Goal: Transaction & Acquisition: Purchase product/service

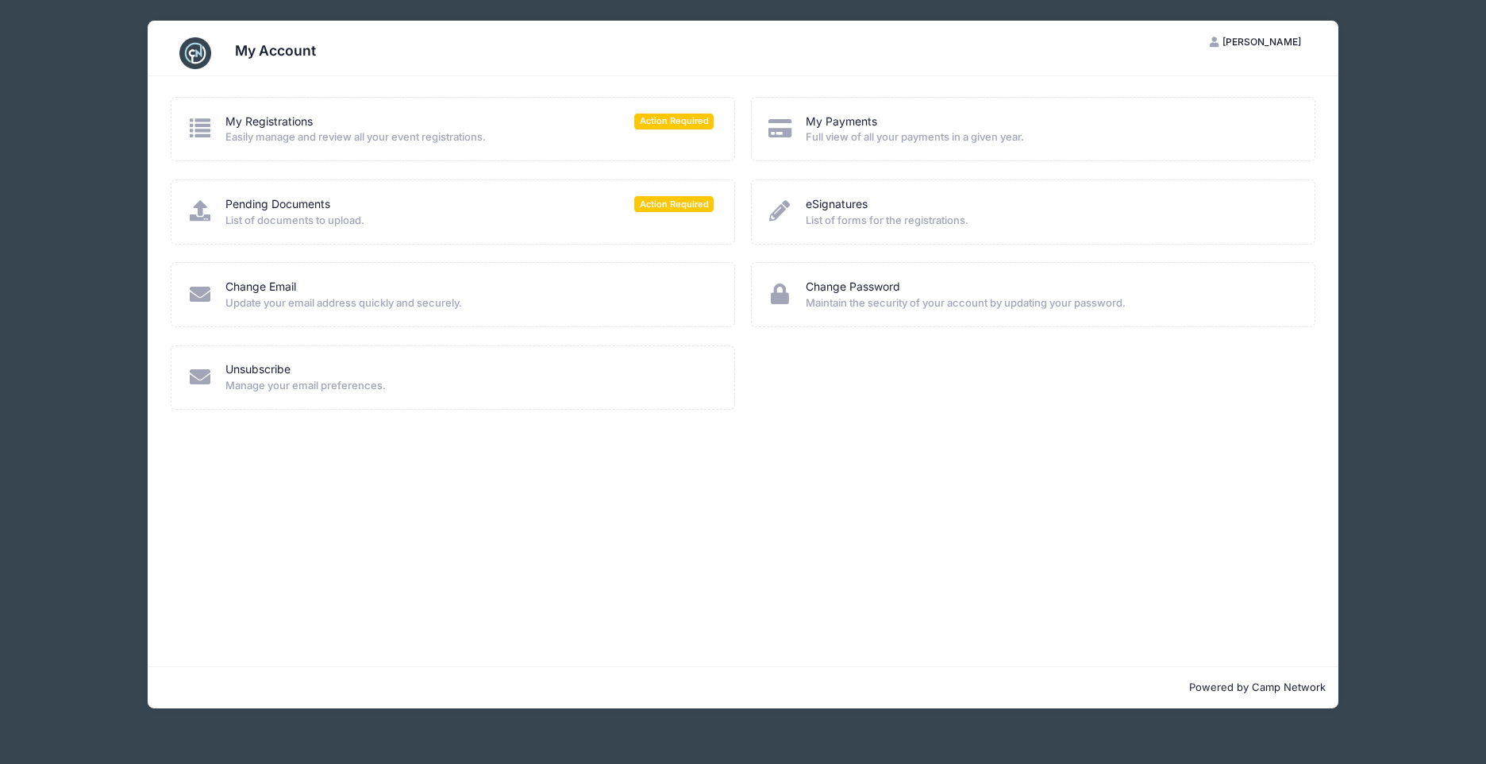
click at [842, 130] on span "Full view of all your payments in a given year." at bounding box center [1050, 137] width 488 height 16
click at [774, 128] on icon at bounding box center [780, 127] width 26 height 21
click at [681, 206] on span "Action Required" at bounding box center [673, 203] width 79 height 15
click at [205, 217] on icon at bounding box center [200, 210] width 26 height 21
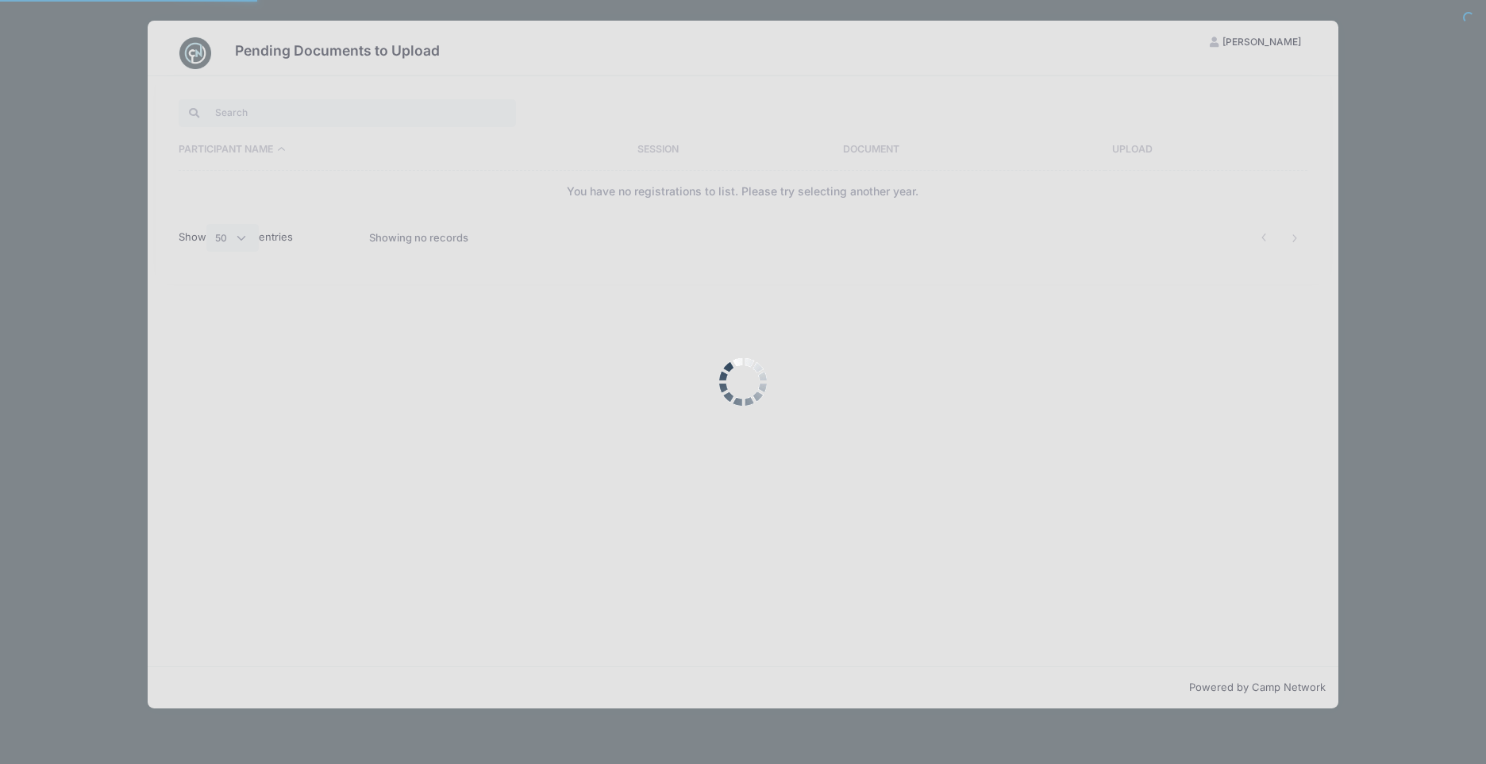
select select "50"
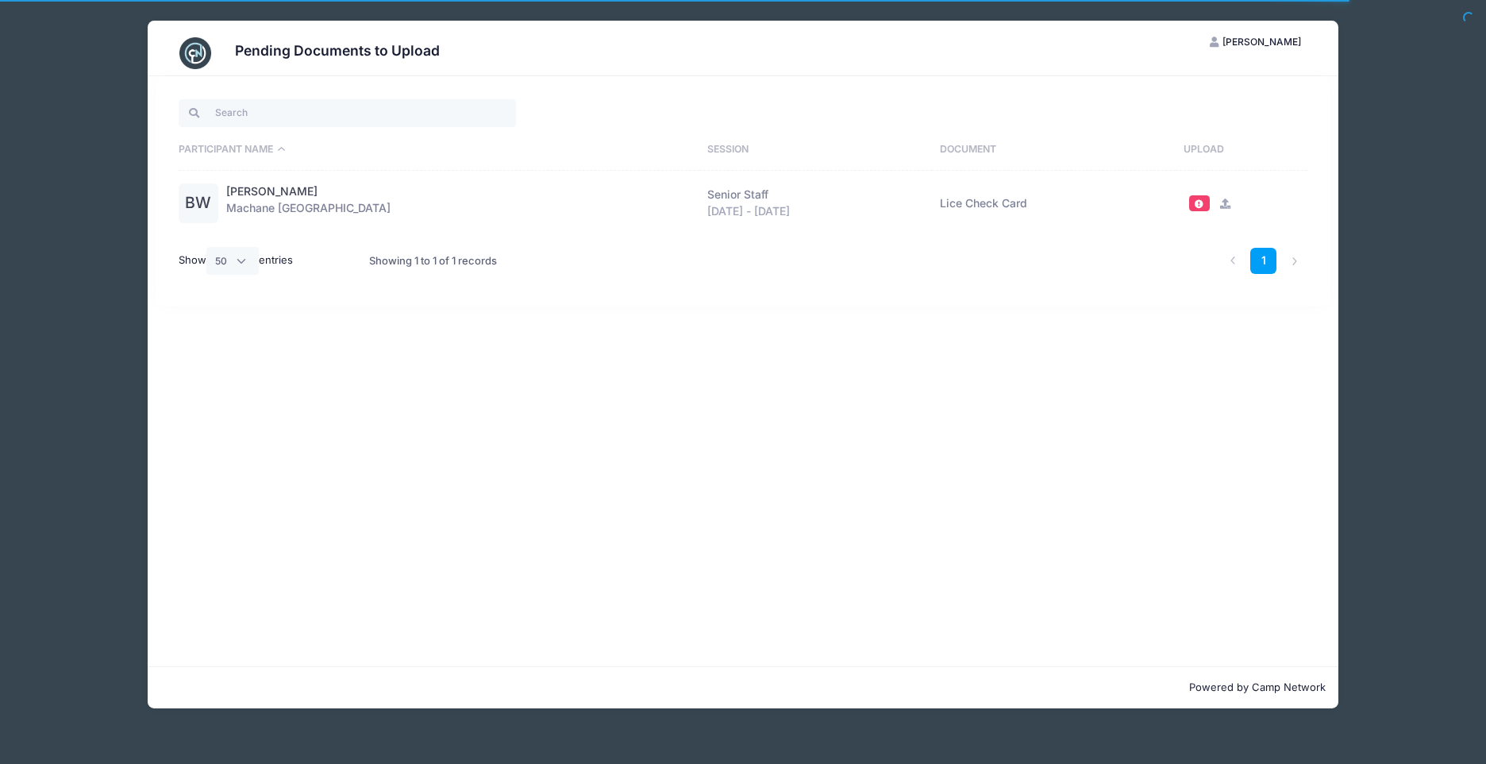
click at [1222, 198] on icon at bounding box center [1224, 203] width 13 height 10
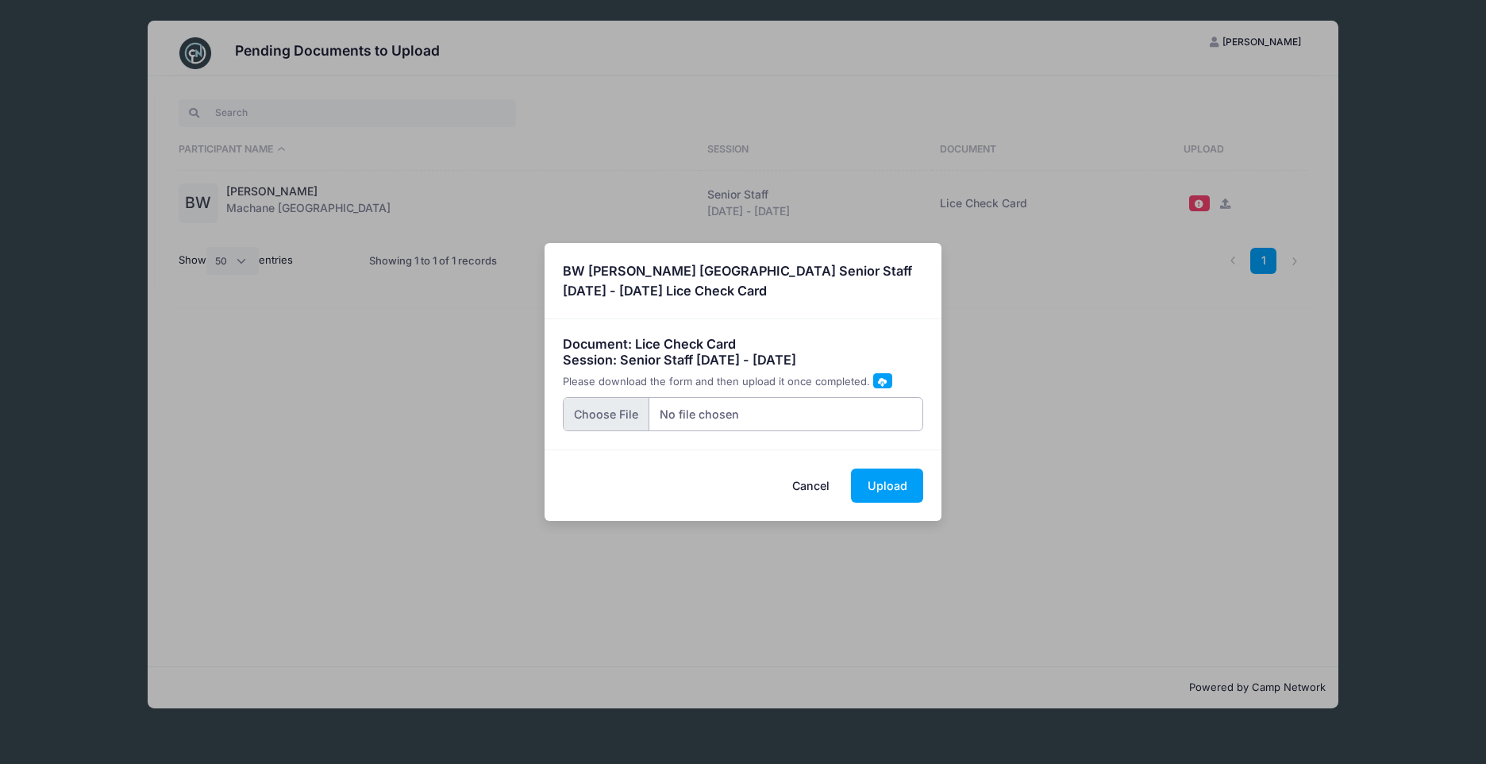
click at [587, 410] on input "file" at bounding box center [743, 414] width 361 height 34
click at [818, 481] on button "Cancel" at bounding box center [811, 485] width 70 height 34
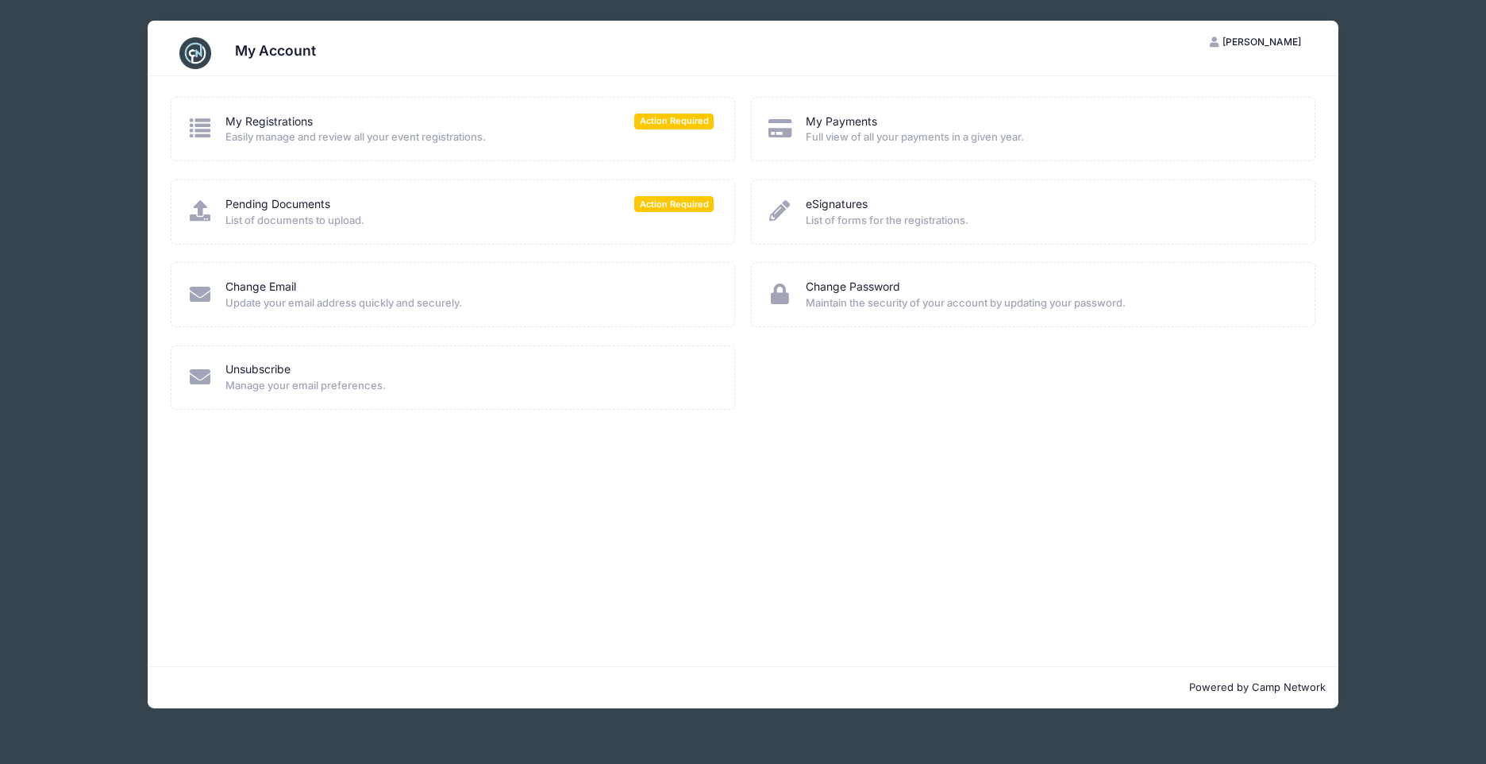
click at [201, 212] on icon at bounding box center [200, 210] width 26 height 21
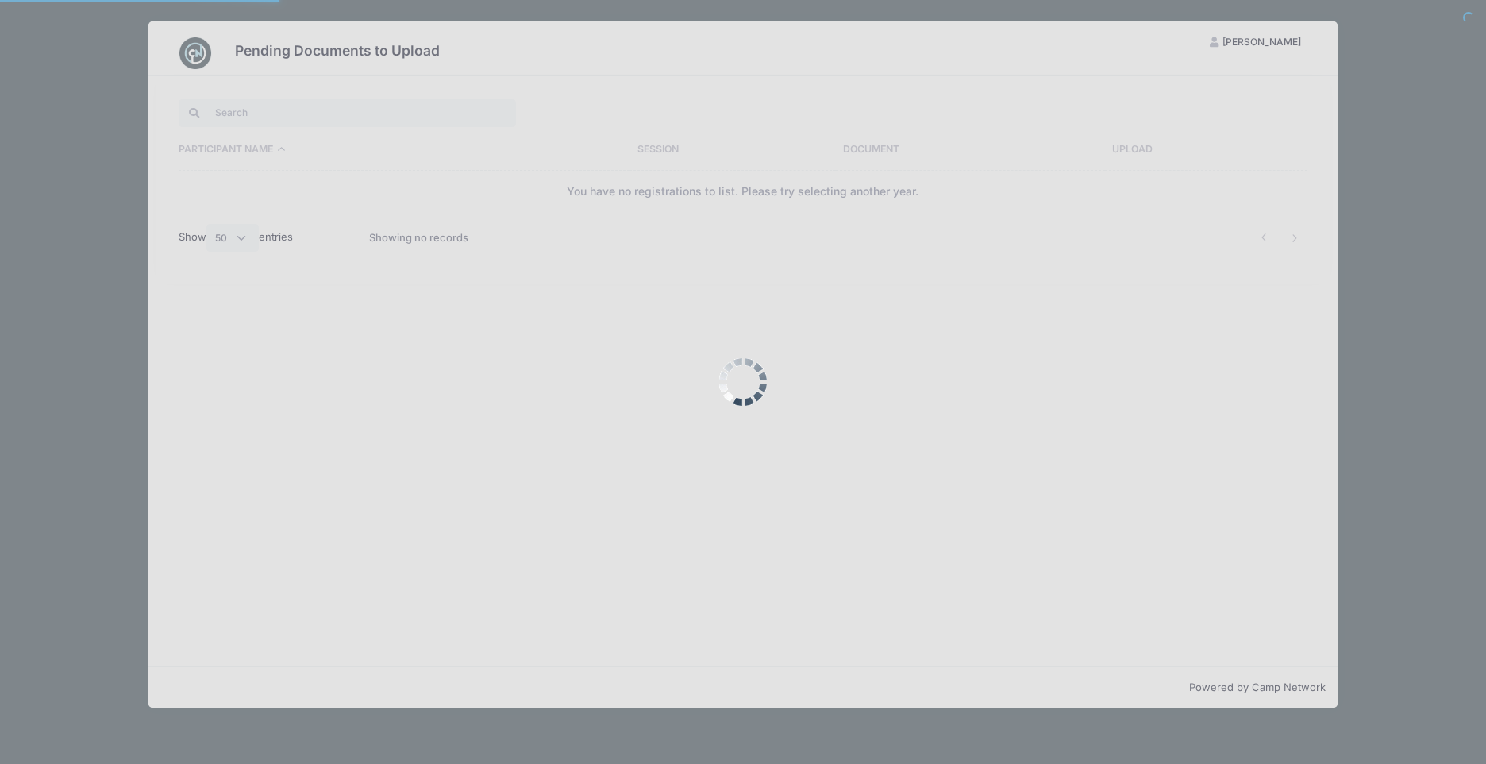
select select "50"
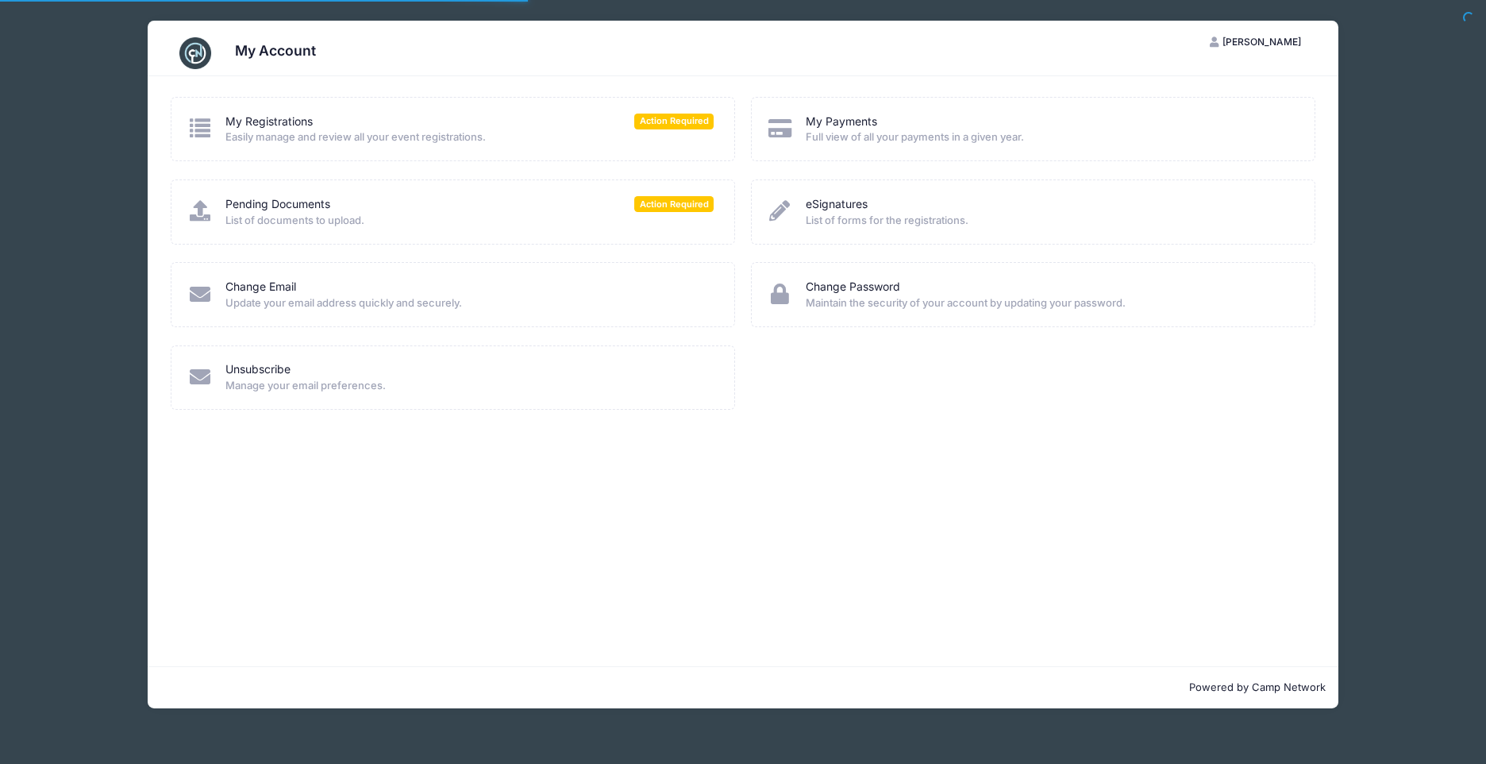
click at [202, 138] on icon at bounding box center [200, 127] width 26 height 21
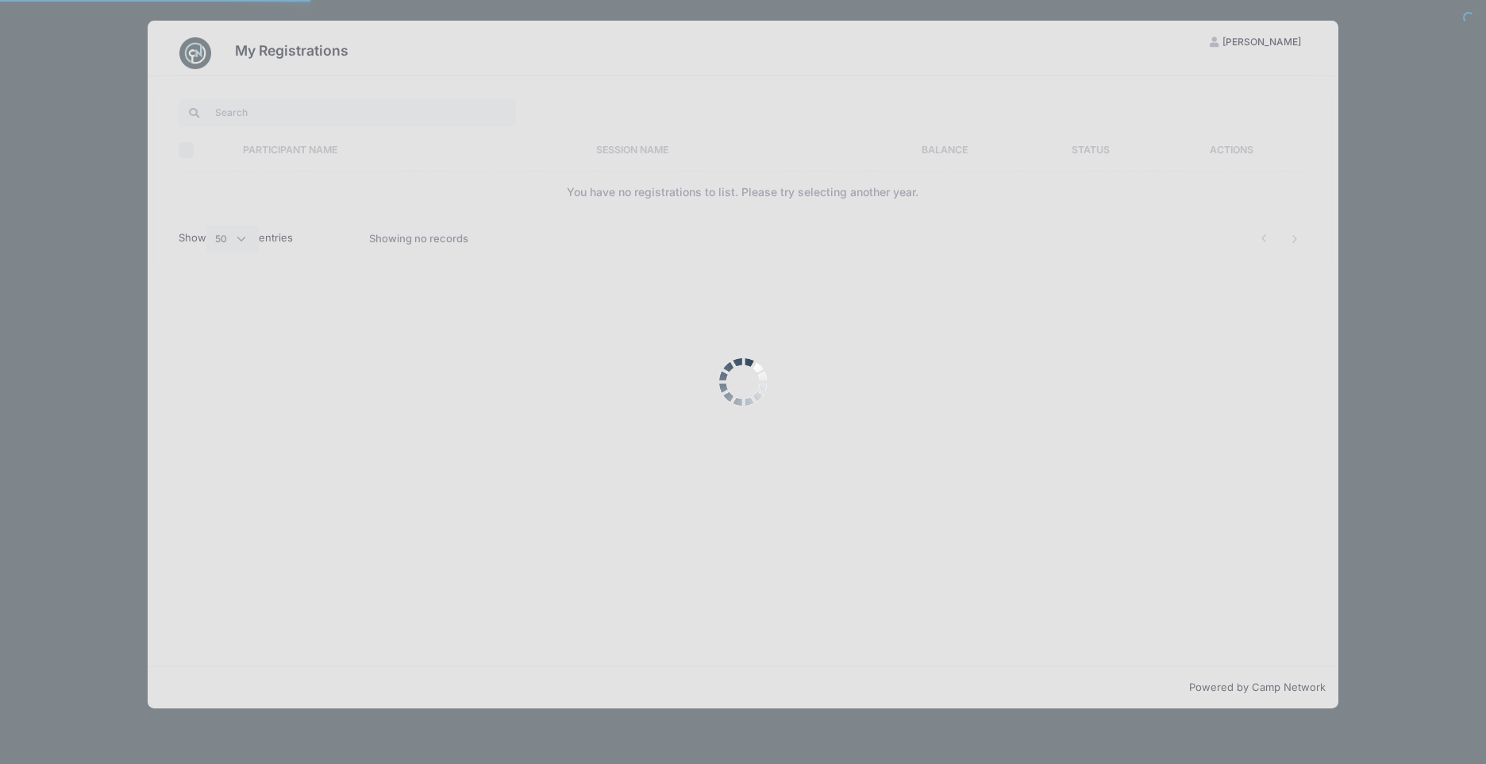
select select "50"
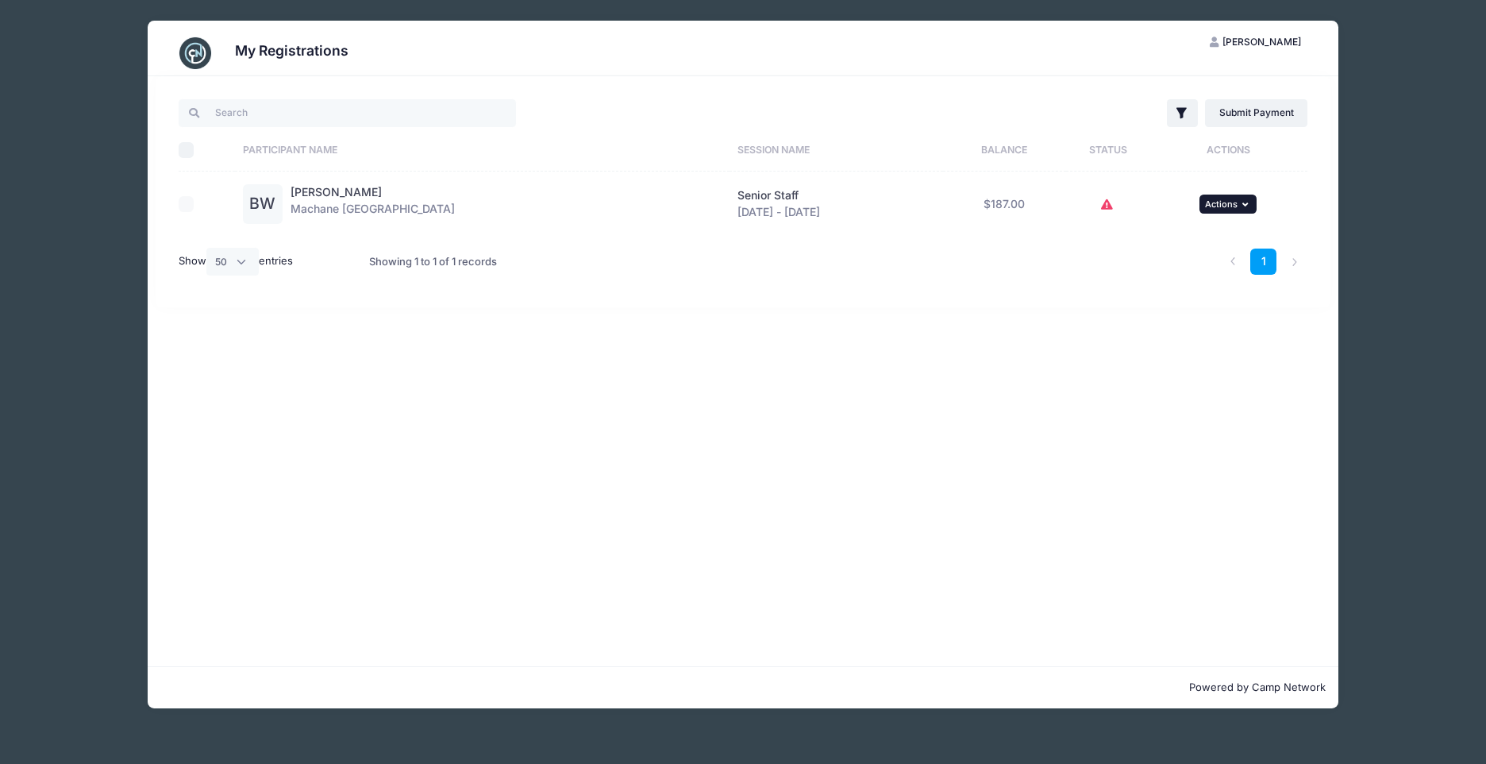
click at [1208, 199] on span "Actions" at bounding box center [1221, 203] width 33 height 11
click at [1260, 117] on link "Submit Payment" at bounding box center [1256, 112] width 102 height 27
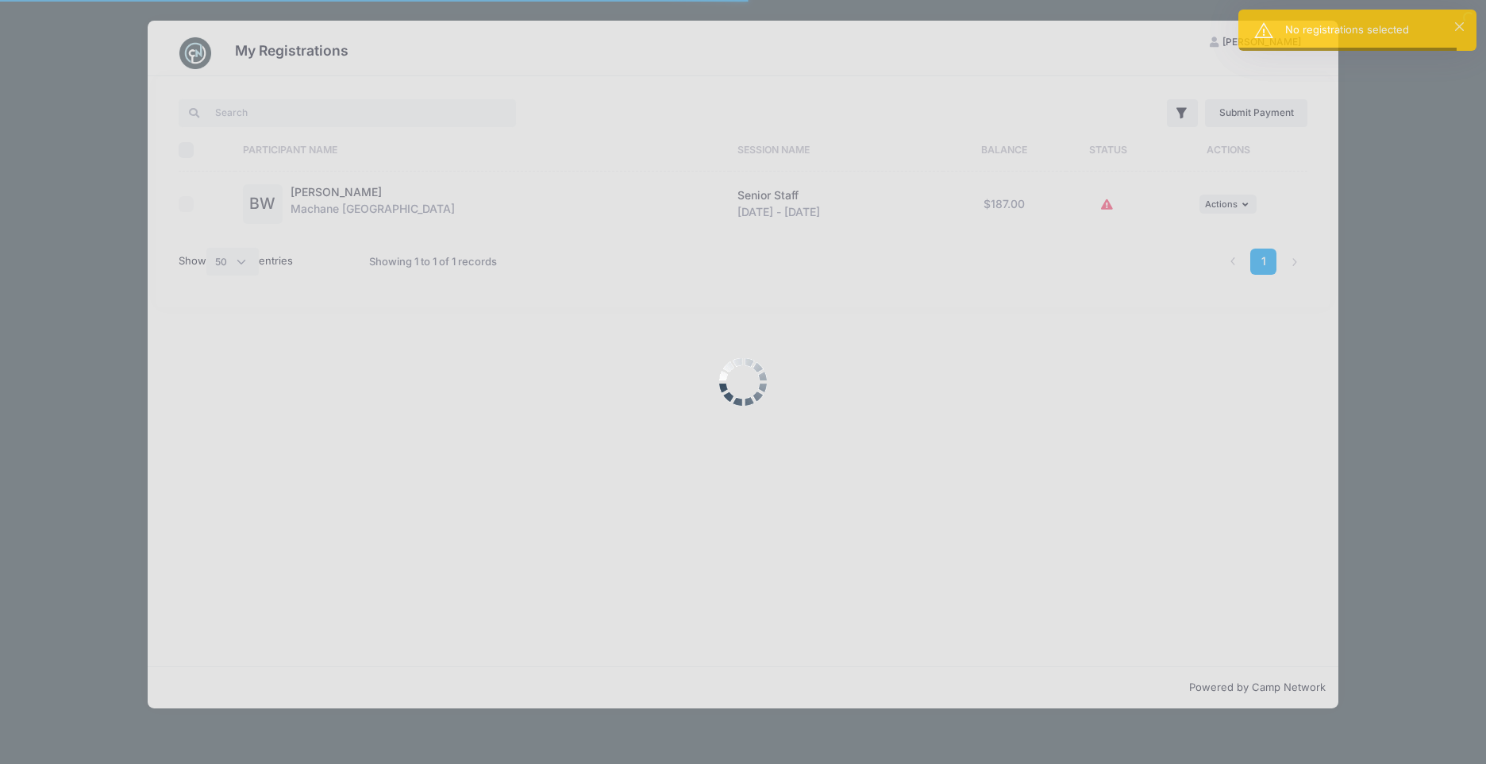
select select "50"
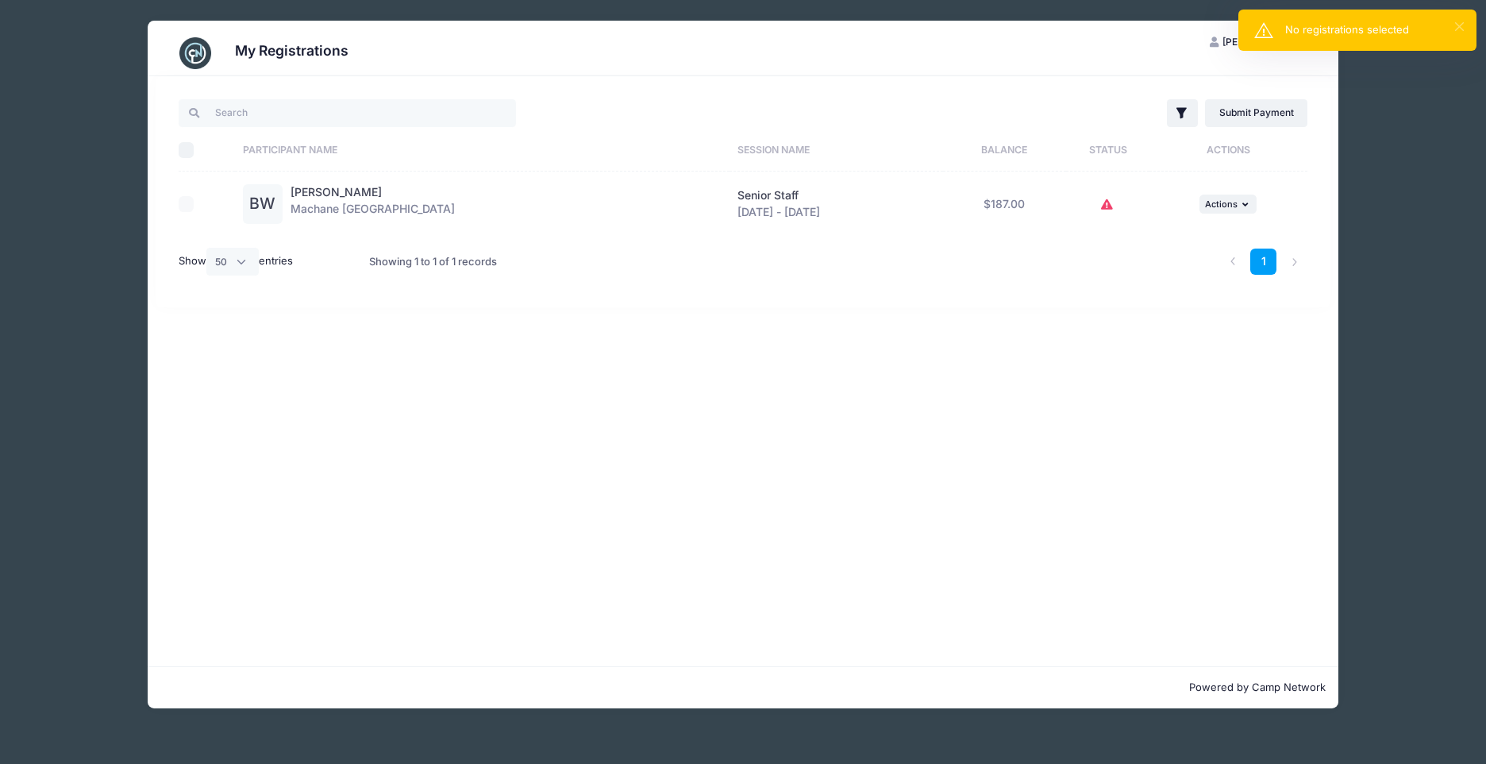
click at [1459, 31] on button "×" at bounding box center [1459, 26] width 9 height 9
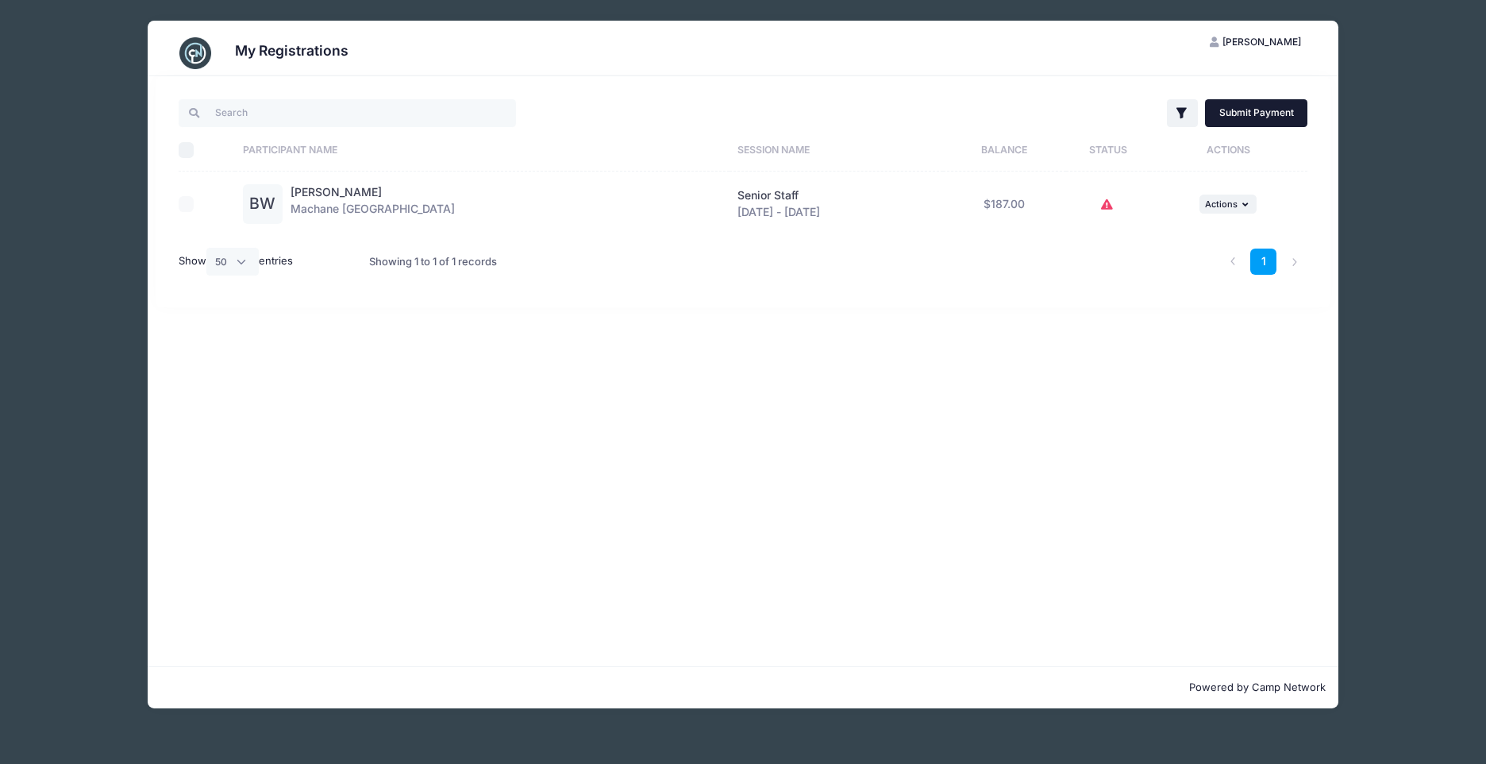
click at [1256, 110] on link "Submit Payment" at bounding box center [1256, 112] width 102 height 27
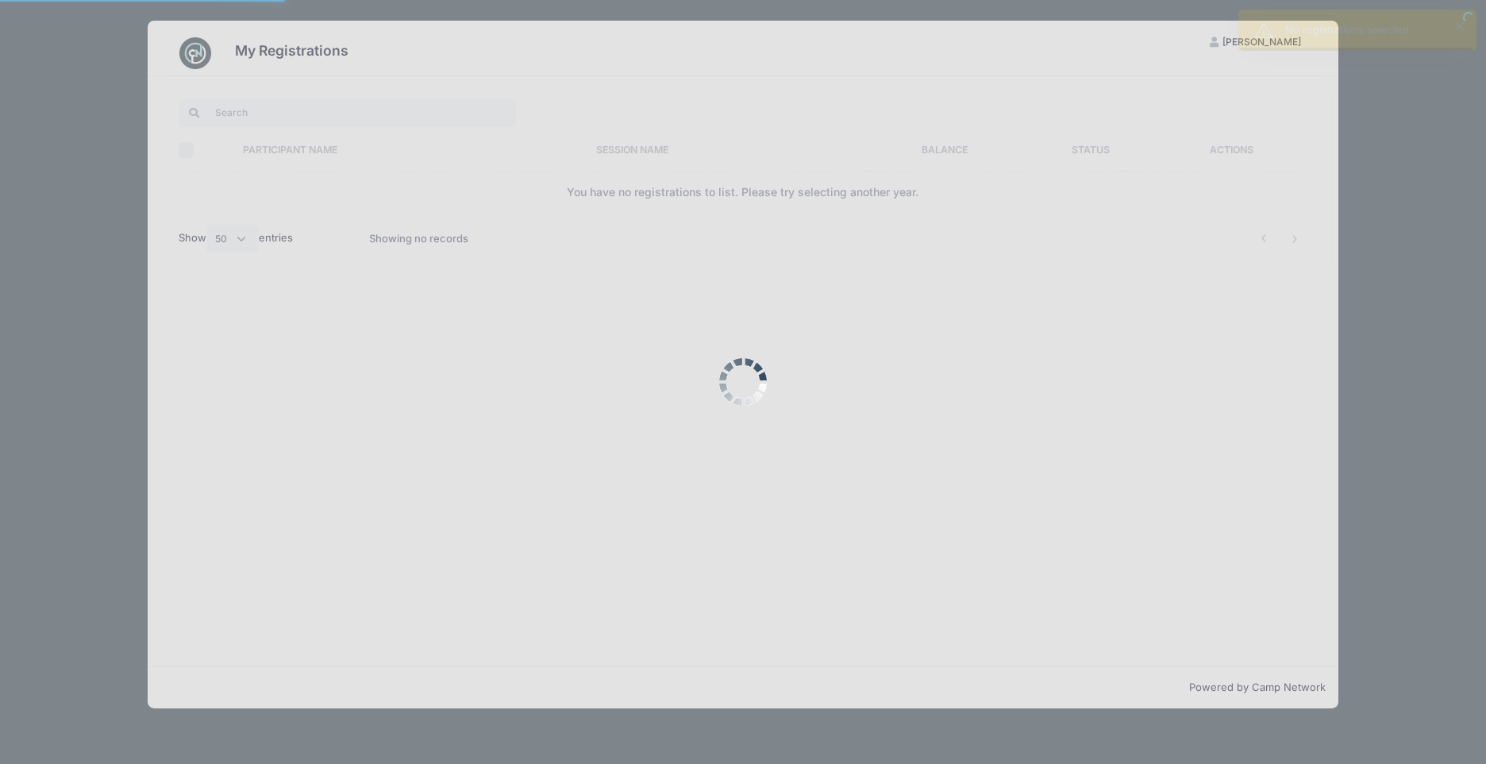
select select "50"
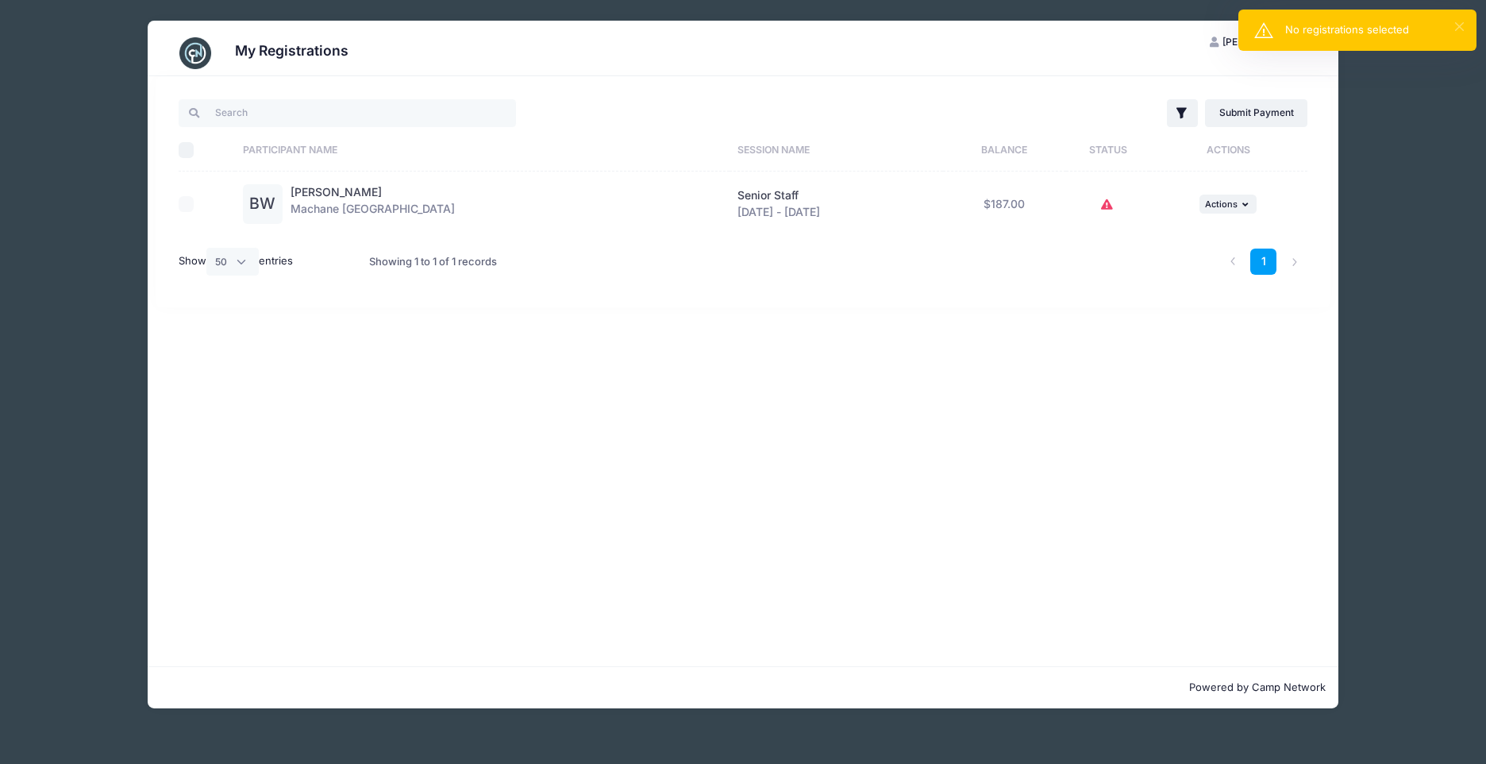
click at [1460, 27] on button "×" at bounding box center [1459, 26] width 9 height 9
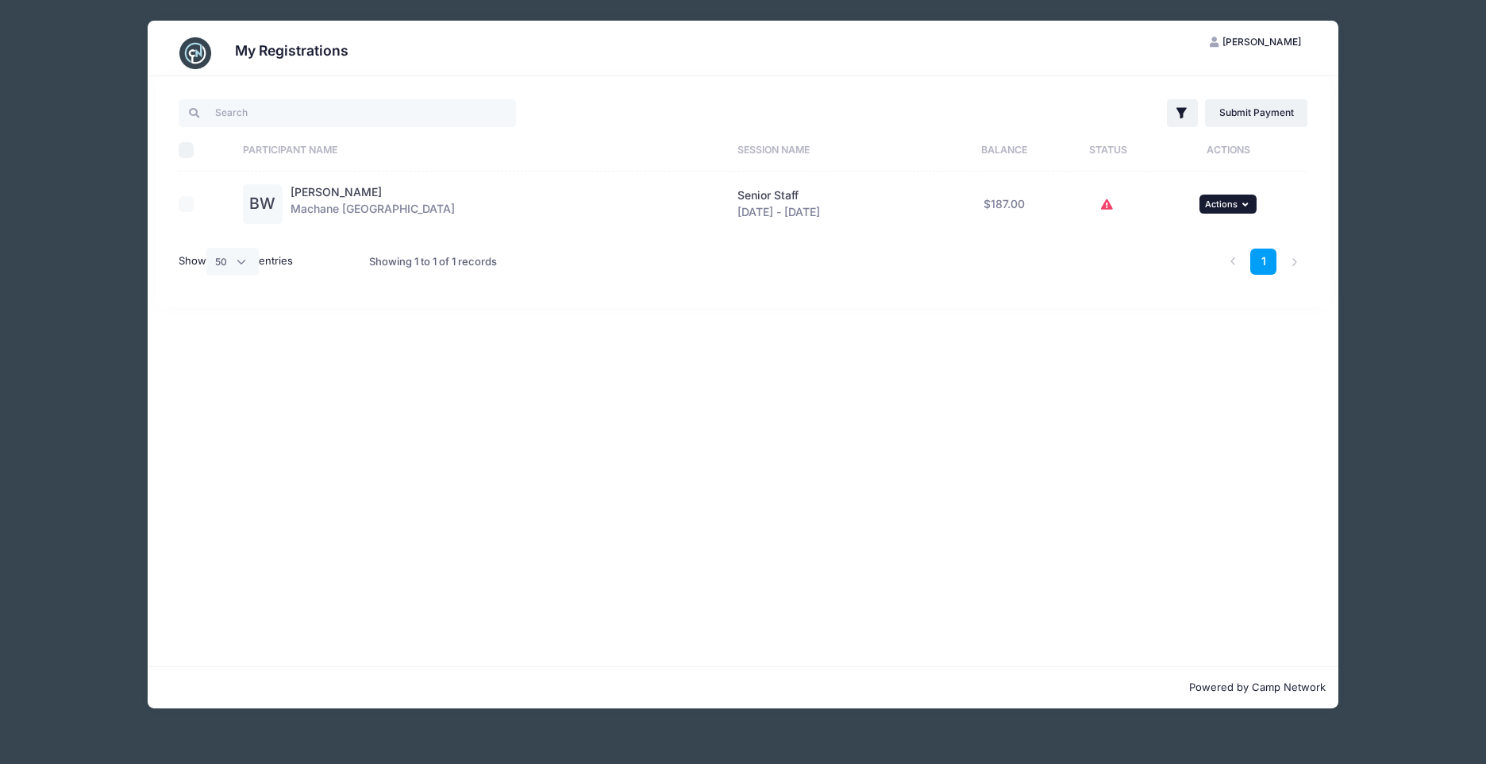
click at [1226, 201] on span "Actions" at bounding box center [1221, 203] width 33 height 11
click at [1187, 242] on link "View Registration" at bounding box center [1176, 239] width 144 height 30
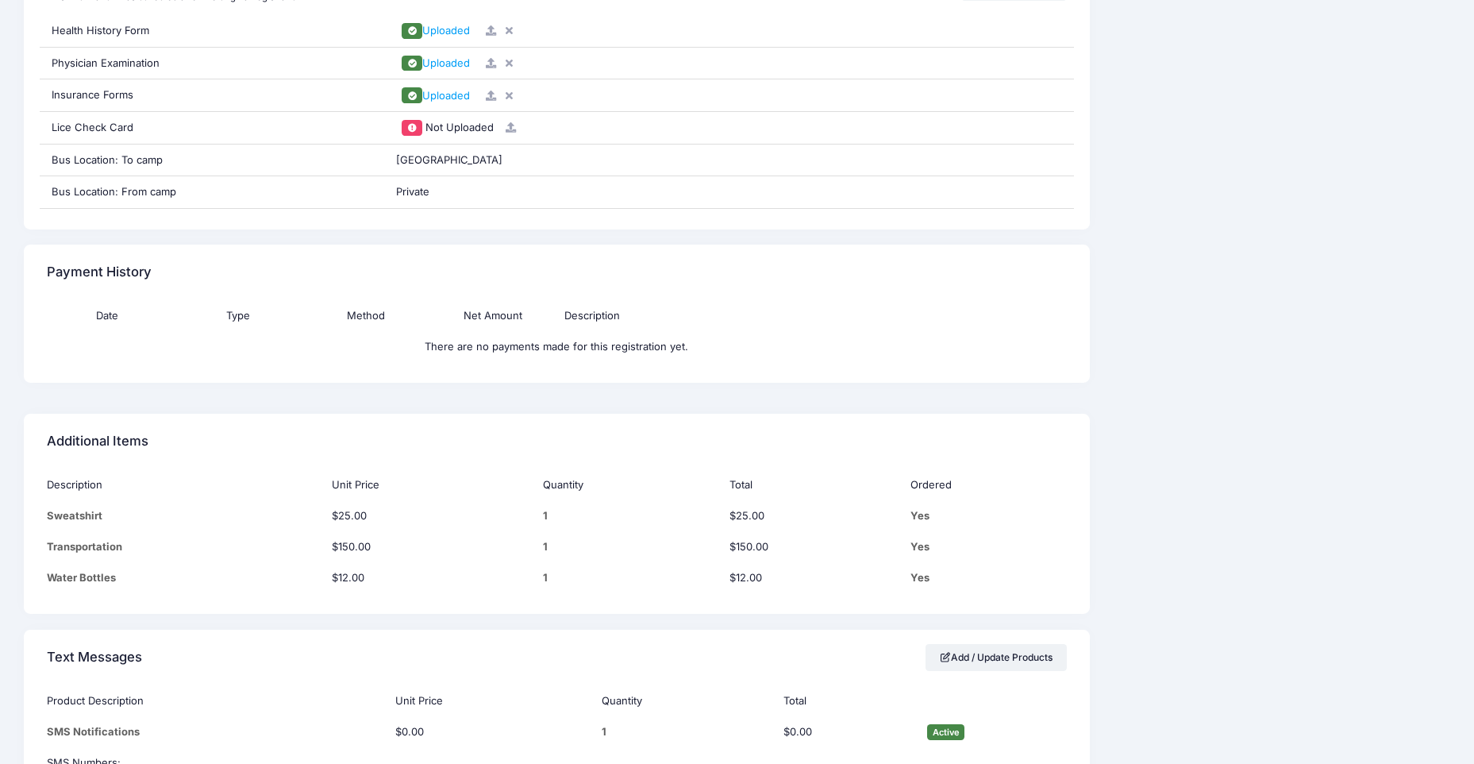
scroll to position [1587, 0]
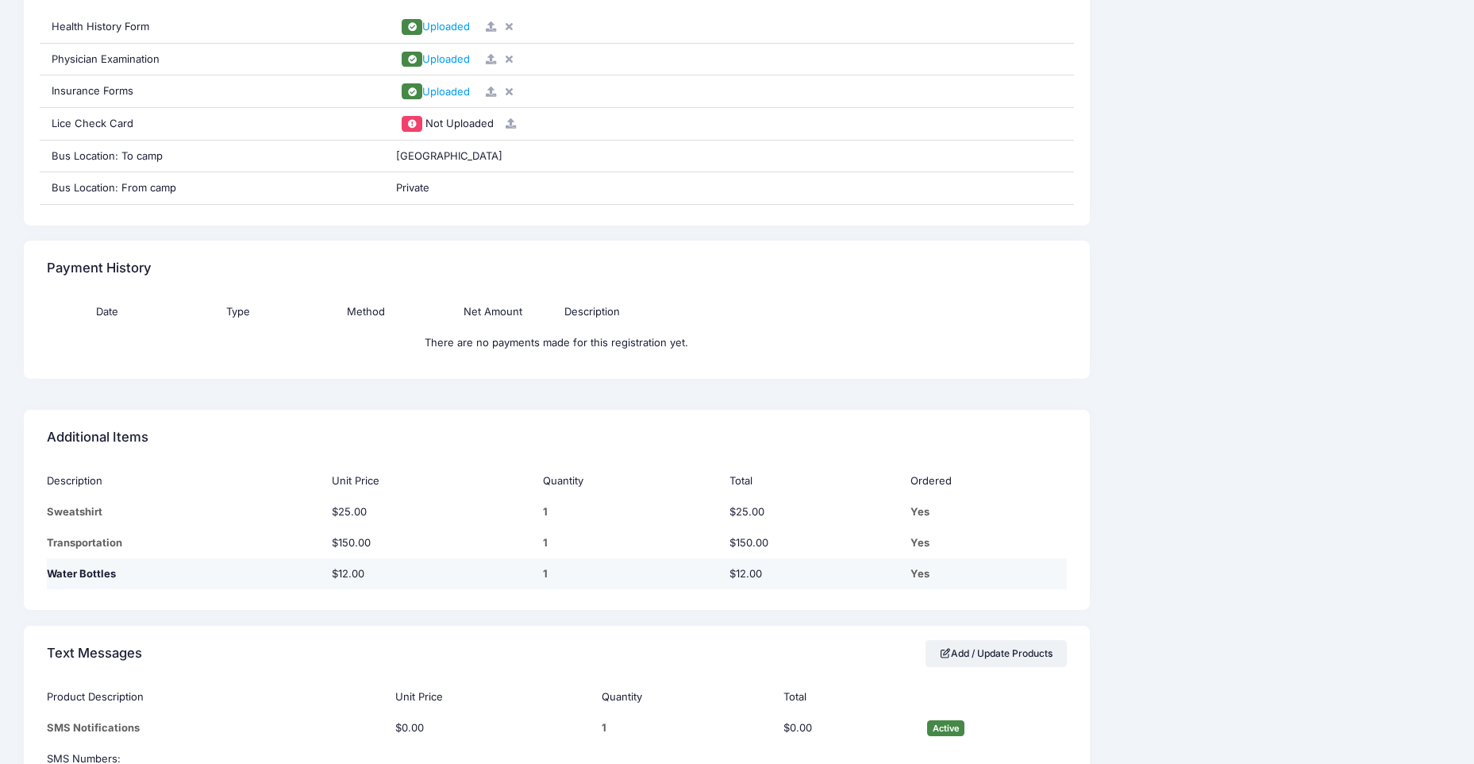
drag, startPoint x: 952, startPoint y: 571, endPoint x: 922, endPoint y: 572, distance: 30.2
click at [922, 572] on div "Yes" at bounding box center [988, 574] width 156 height 16
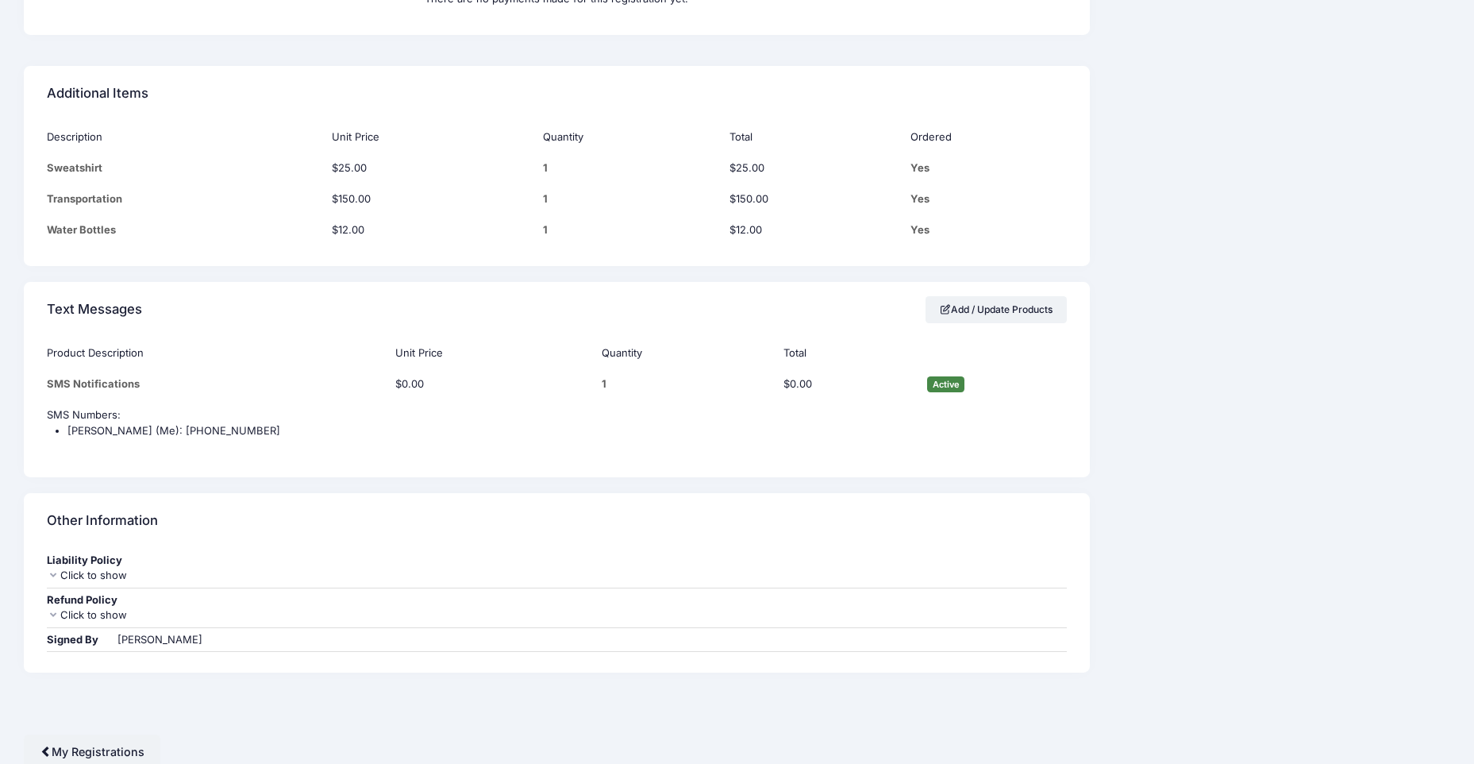
scroll to position [1936, 0]
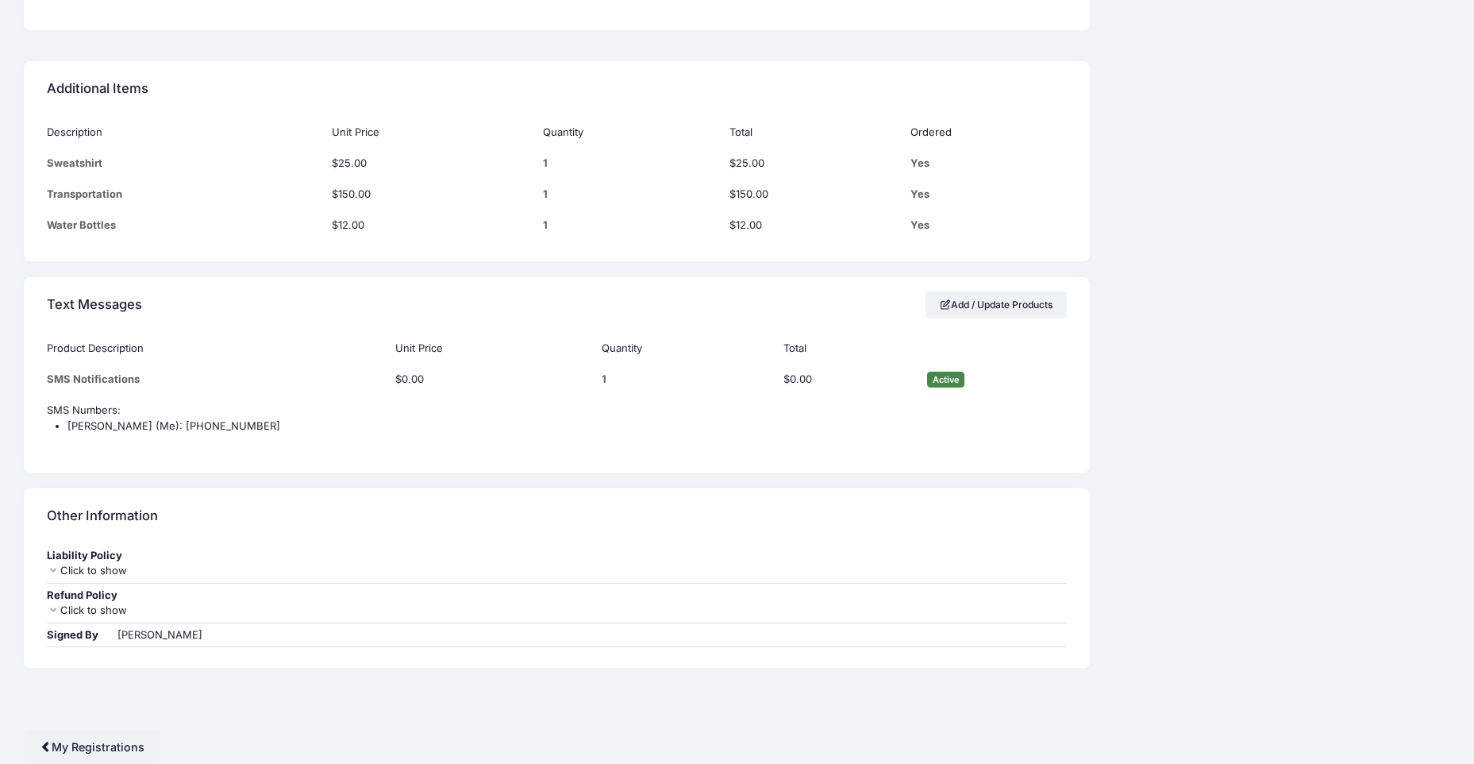
click at [118, 572] on div "Click to show" at bounding box center [556, 571] width 1019 height 16
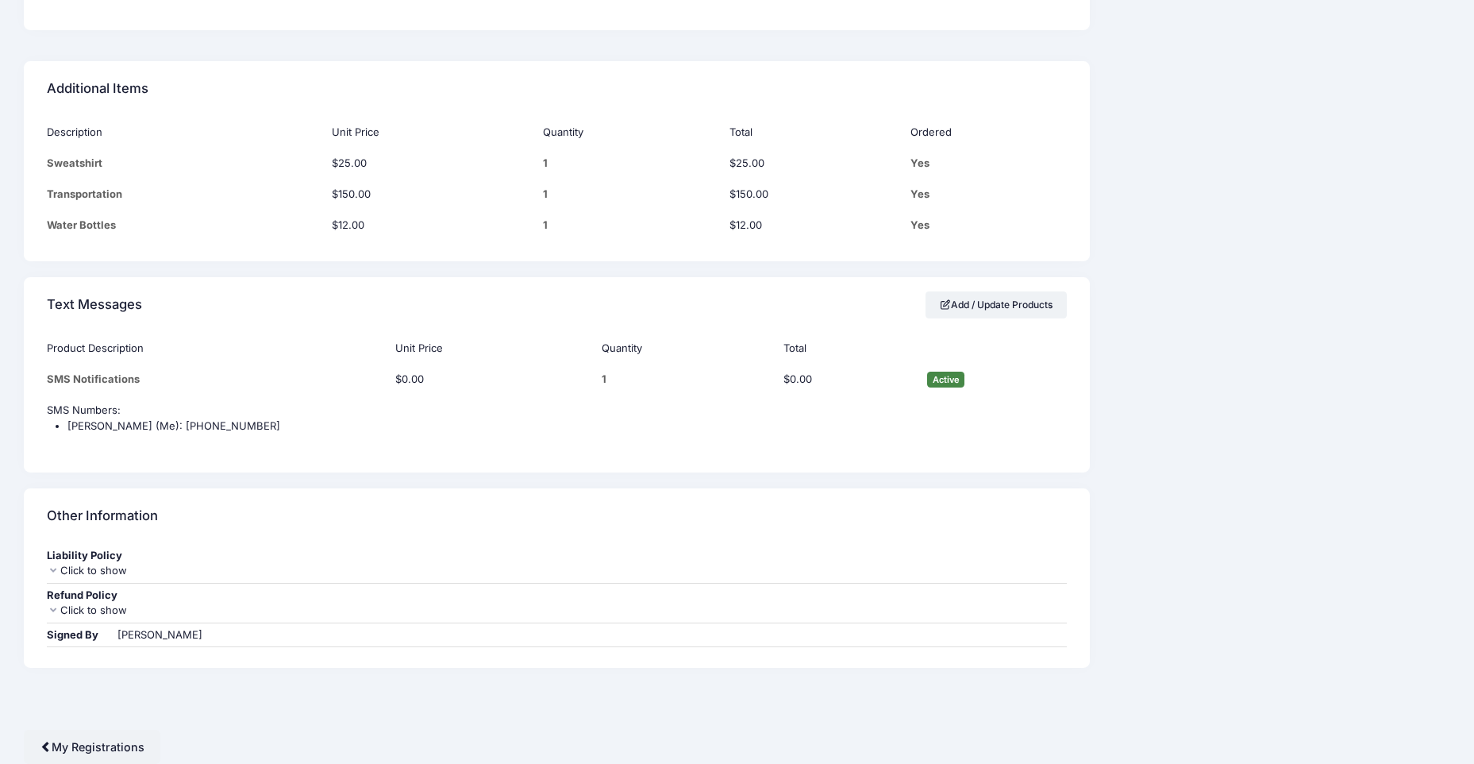
click at [110, 605] on div "Click to show" at bounding box center [556, 610] width 1019 height 16
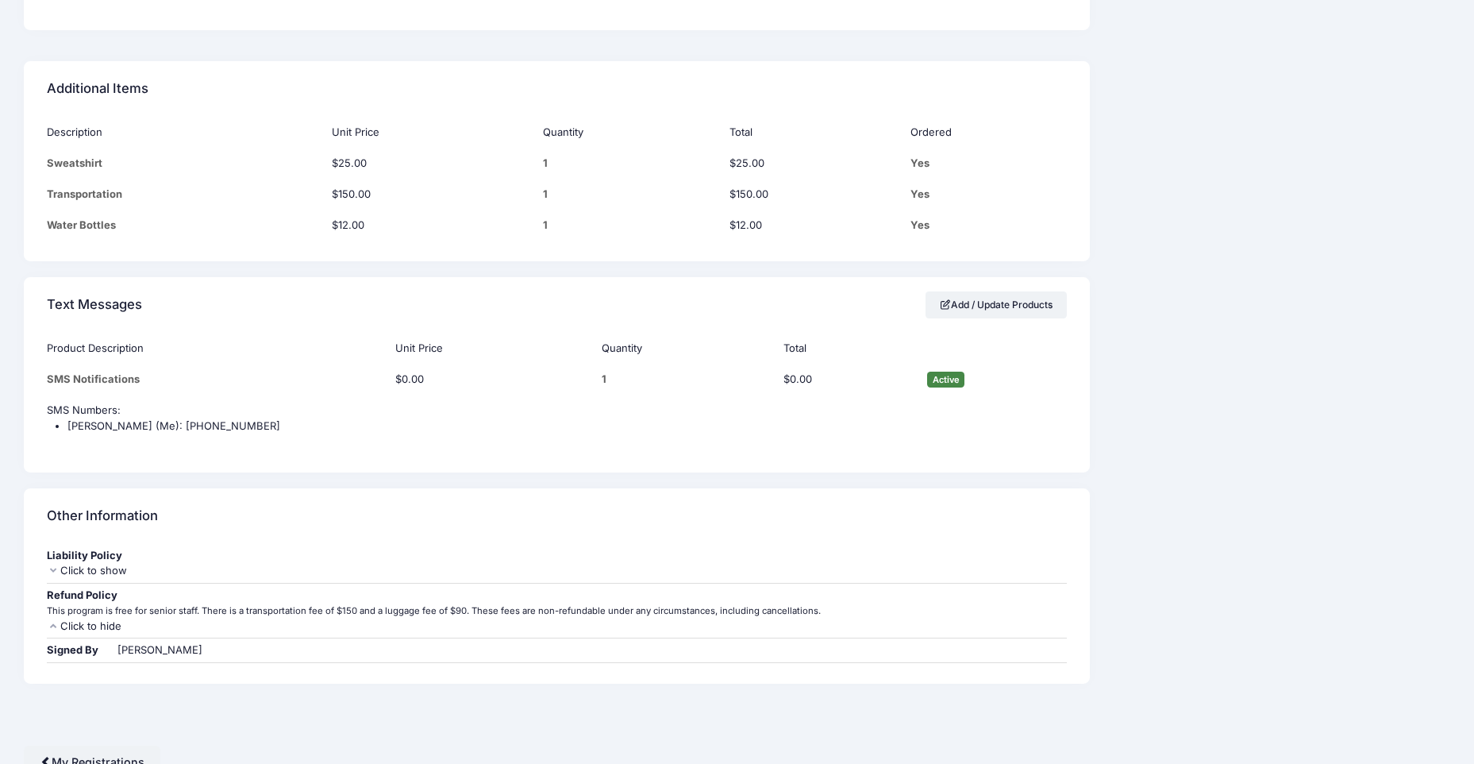
click at [106, 618] on div "Click to hide" at bounding box center [556, 626] width 1019 height 16
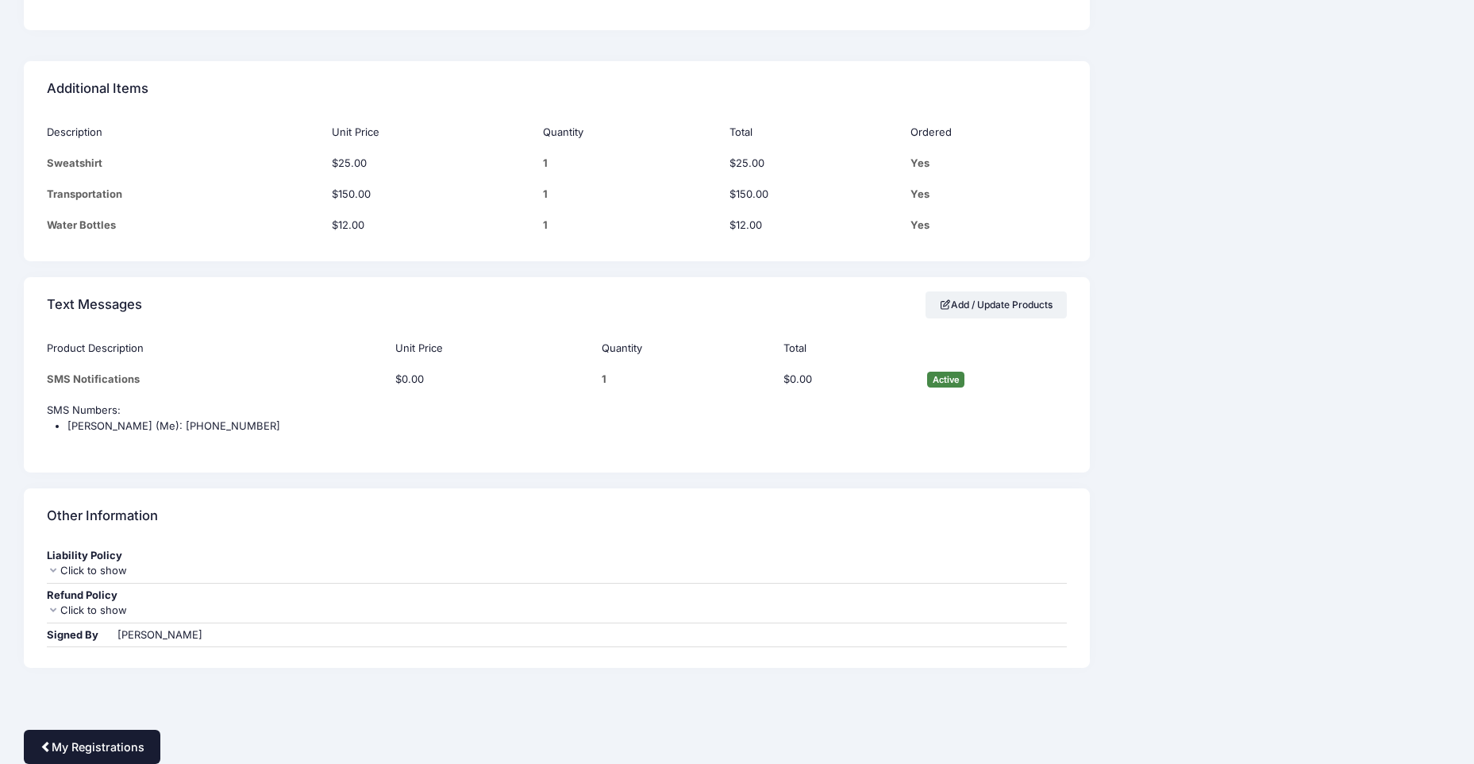
click at [121, 743] on link "My Registrations" at bounding box center [92, 746] width 137 height 34
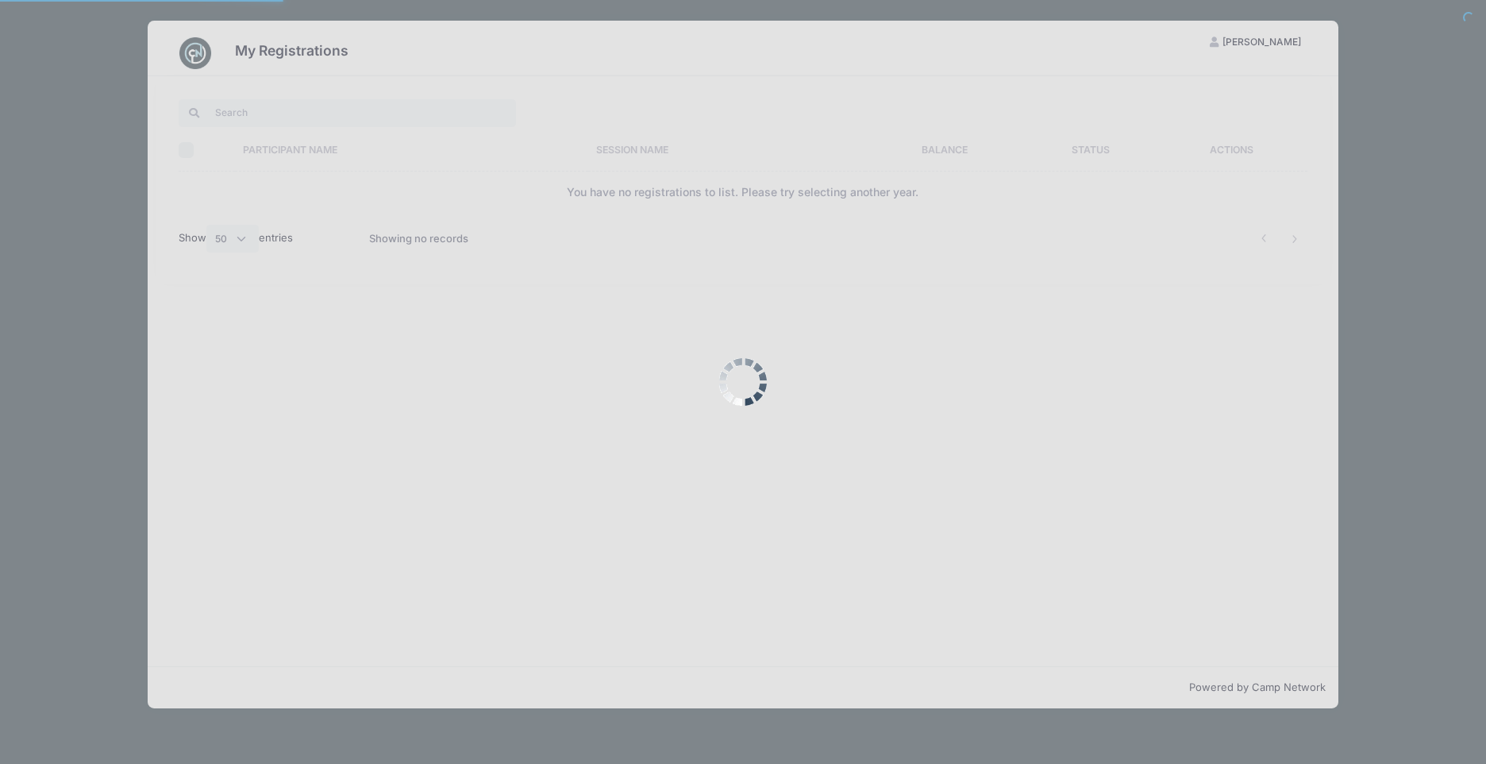
select select "50"
